Goal: Communication & Community: Answer question/provide support

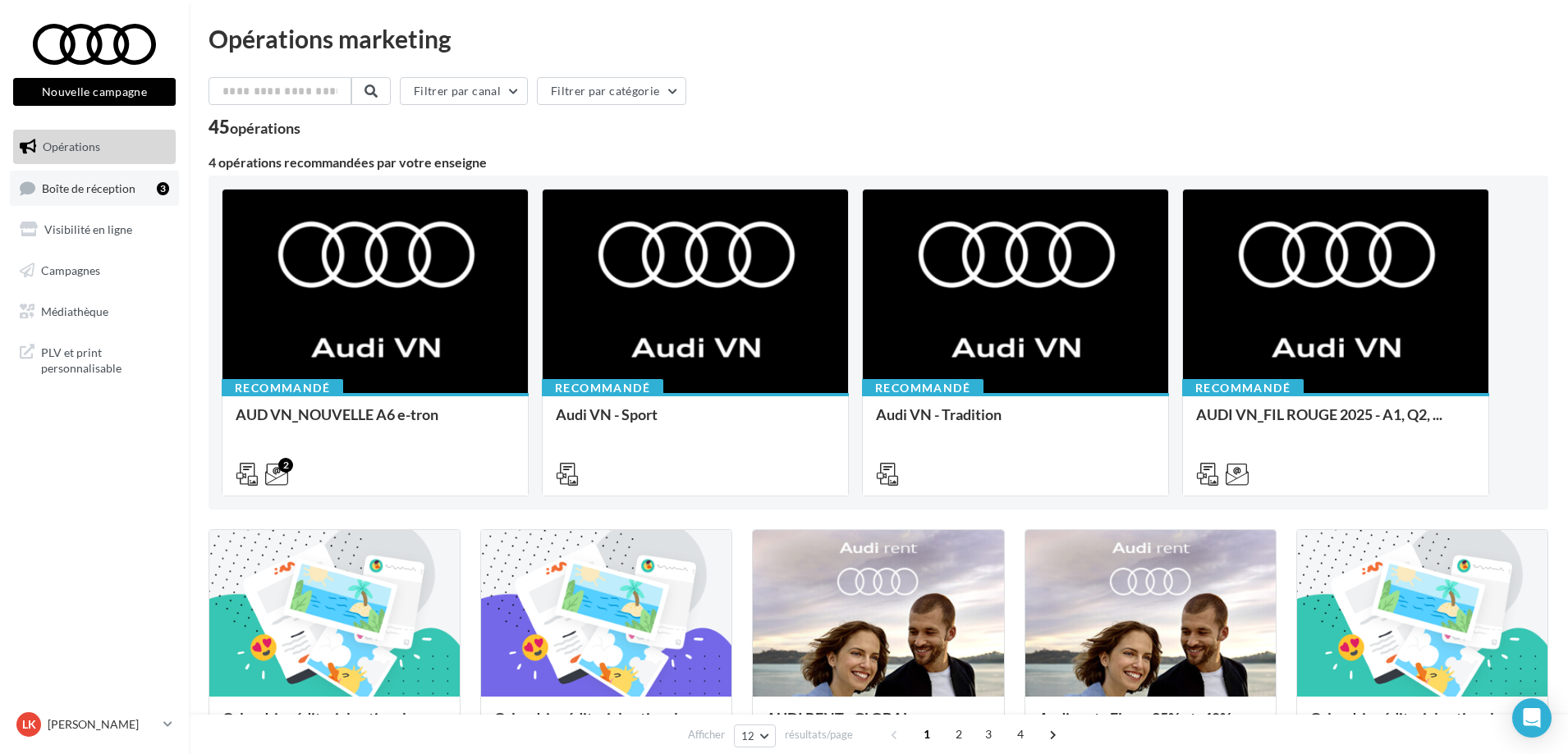
click at [106, 191] on span "Boîte de réception" at bounding box center [89, 187] width 94 height 14
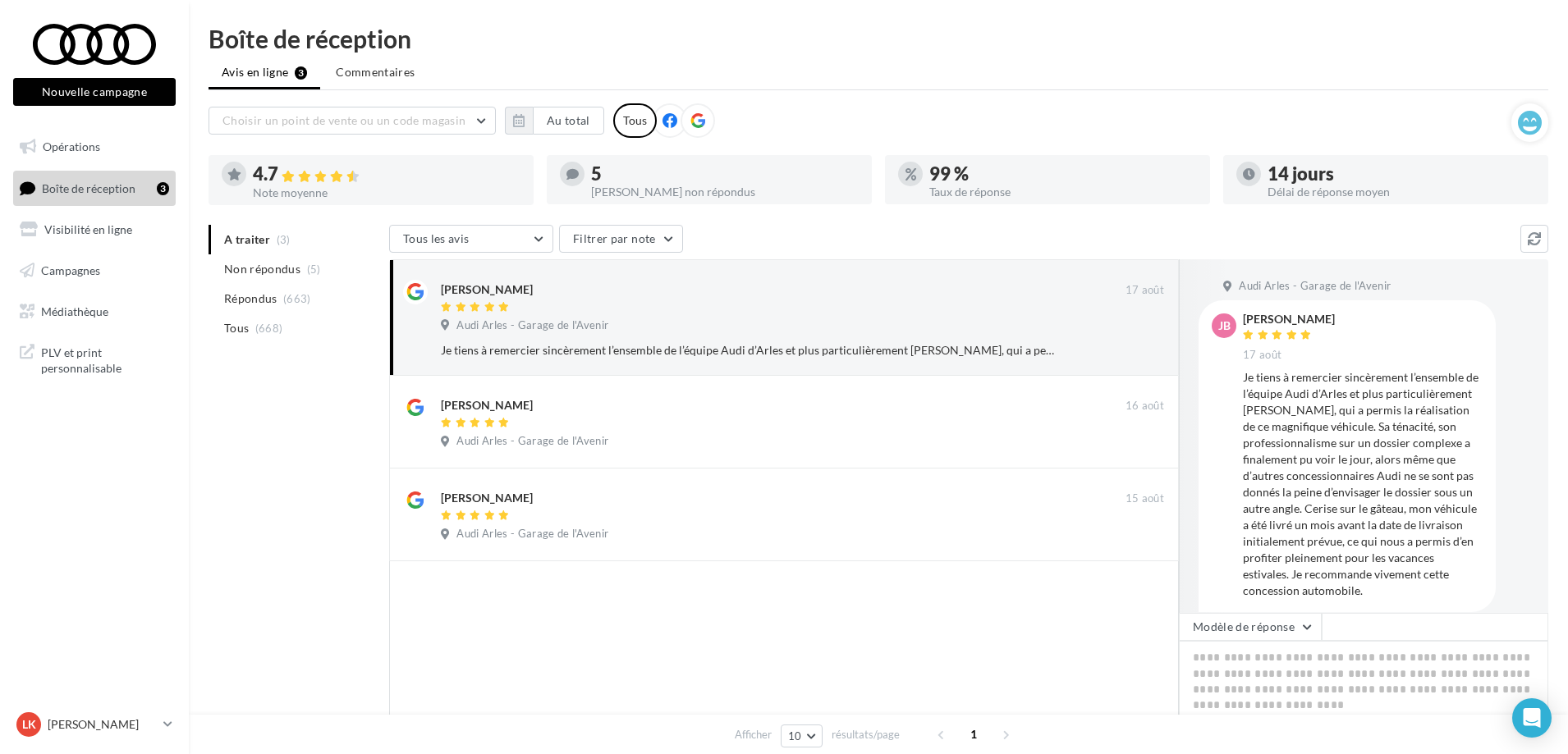
scroll to position [18, 0]
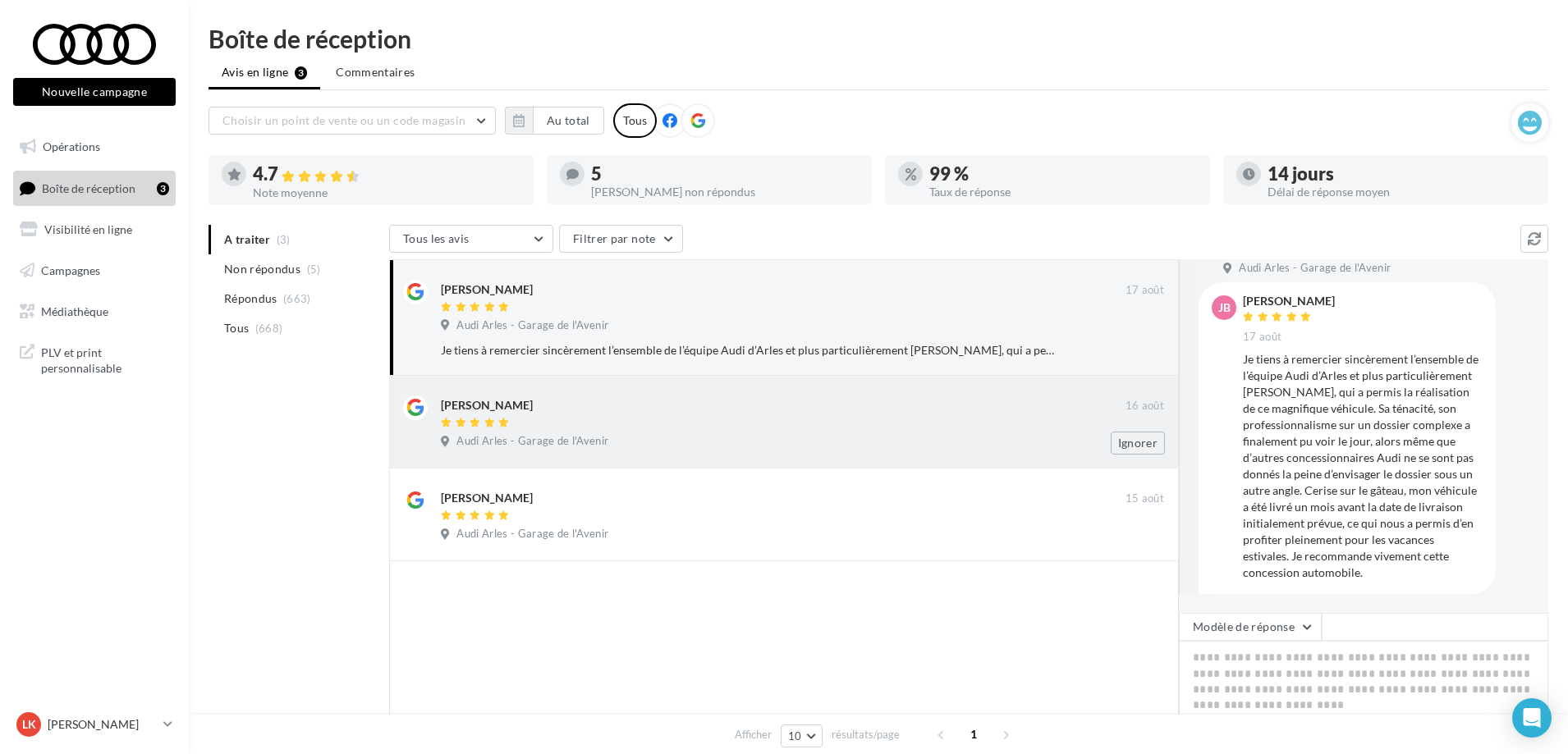
click at [747, 424] on div at bounding box center [784, 423] width 685 height 14
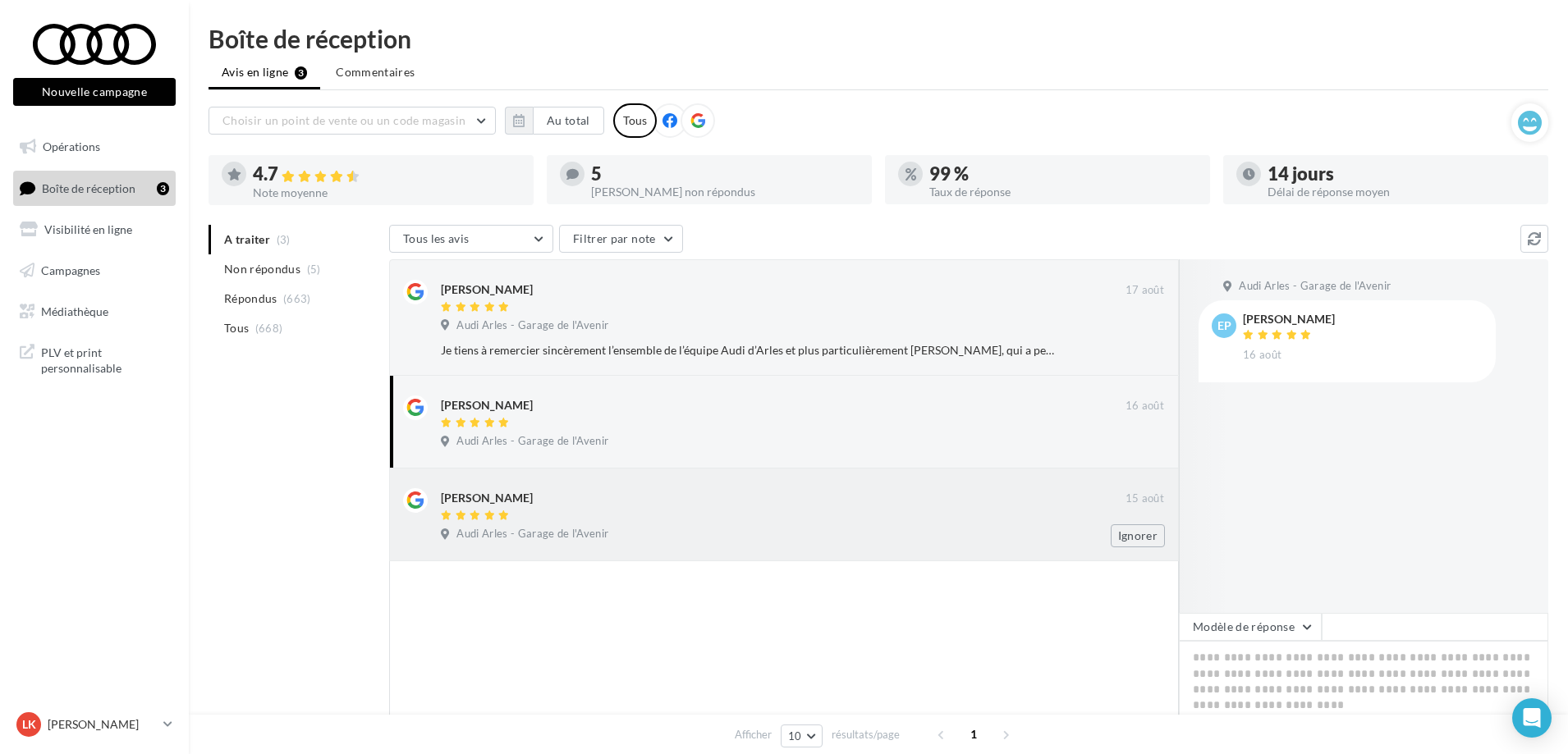
click at [655, 494] on div "[PERSON_NAME]" at bounding box center [784, 497] width 685 height 18
click at [881, 331] on div "Audi Arles - Garage de l'Avenir" at bounding box center [803, 327] width 723 height 18
